Goal: Task Accomplishment & Management: Use online tool/utility

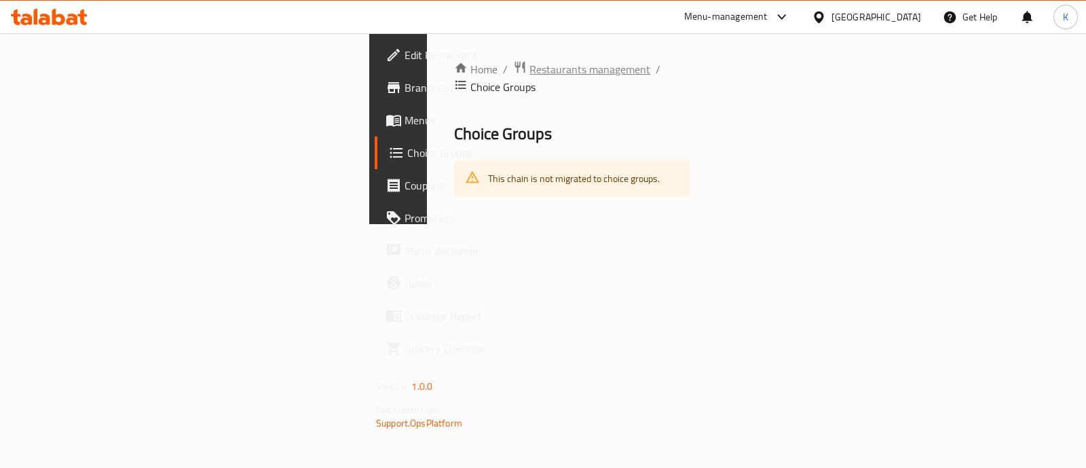
click at [529, 73] on span "Restaurants management" at bounding box center [589, 69] width 121 height 16
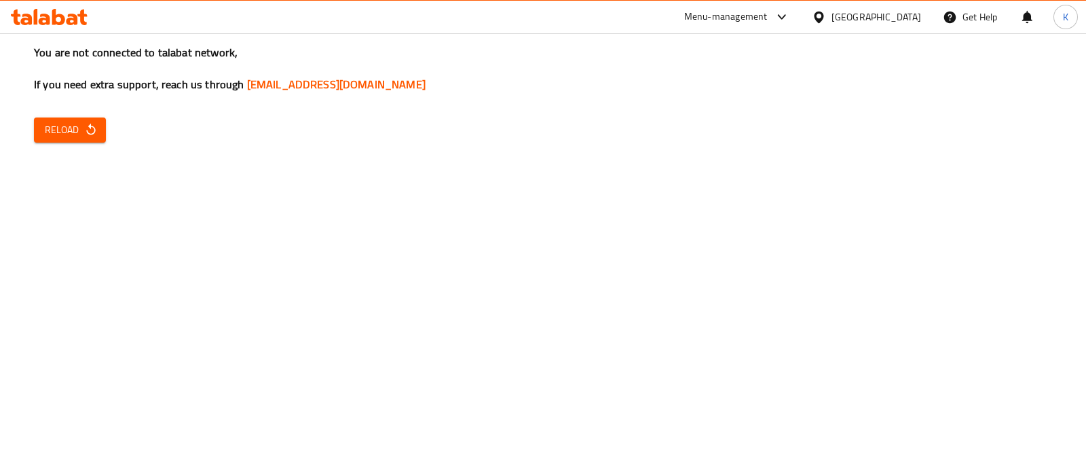
click at [77, 128] on span "Reload" at bounding box center [70, 129] width 50 height 17
click at [85, 126] on icon "button" at bounding box center [91, 130] width 14 height 14
